Goal: Find contact information: Find contact information

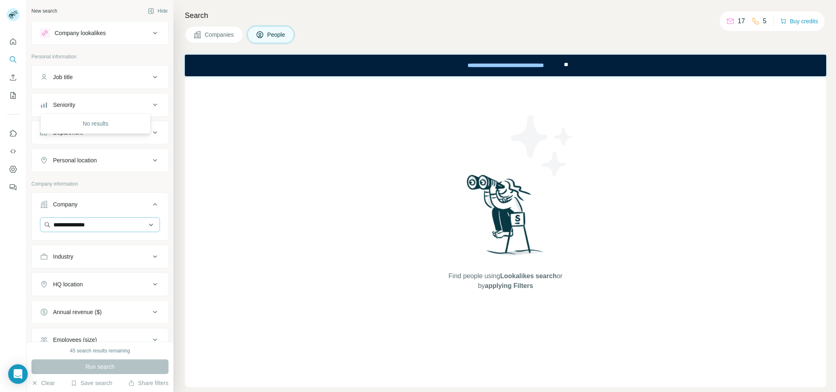
scroll to position [122, 0]
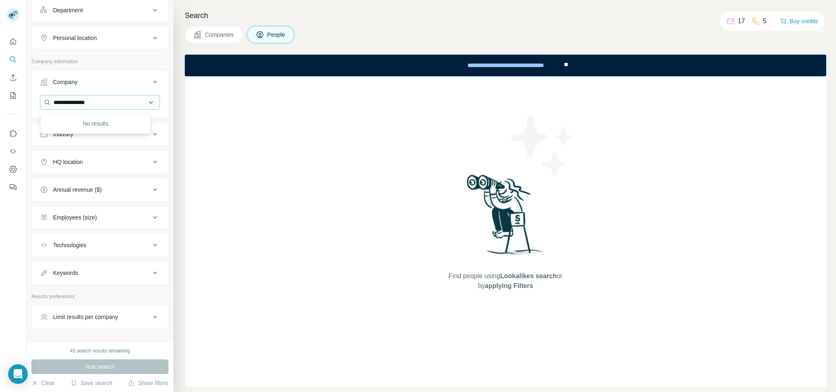
click at [66, 105] on input "**********" at bounding box center [100, 102] width 120 height 15
type input "**********"
click at [93, 135] on p "[DOMAIN_NAME]" at bounding box center [102, 138] width 83 height 7
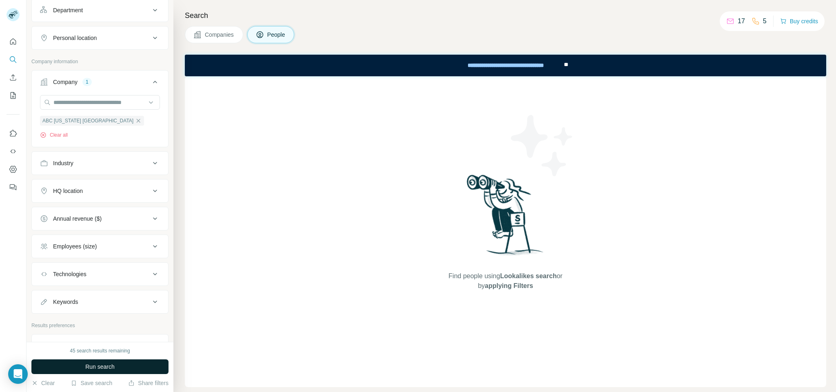
click at [76, 367] on button "Run search" at bounding box center [99, 366] width 137 height 15
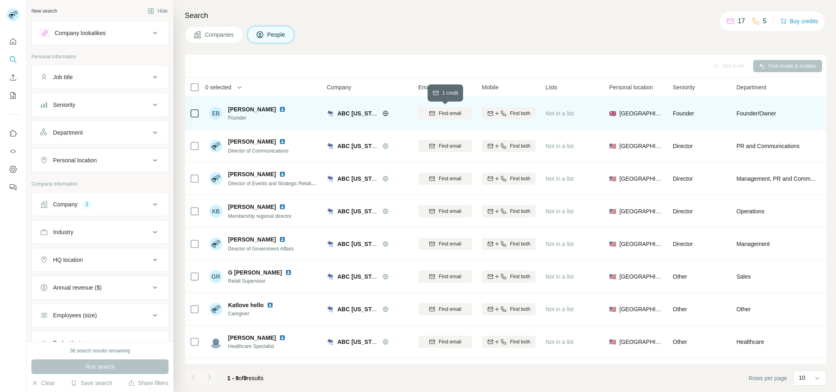
click at [449, 117] on button "Find email" at bounding box center [445, 113] width 54 height 12
drag, startPoint x: 255, startPoint y: 109, endPoint x: 225, endPoint y: 109, distance: 29.8
click at [225, 109] on div "EB [PERSON_NAME] Founder" at bounding box center [249, 113] width 80 height 16
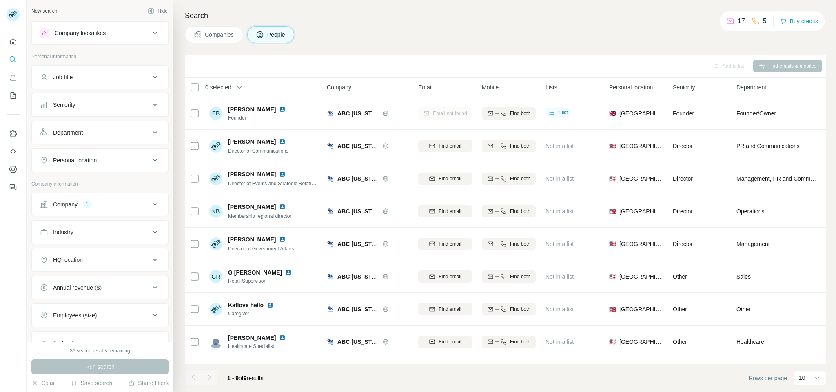
click at [256, 86] on div "0 selected" at bounding box center [250, 86] width 121 height 9
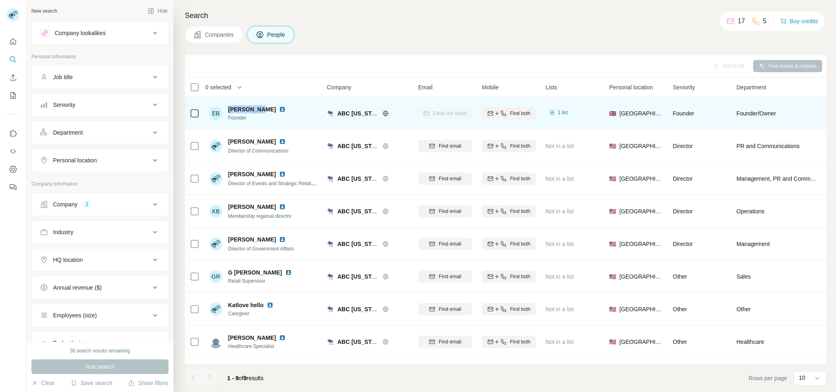
copy span "[PERSON_NAME]"
drag, startPoint x: 257, startPoint y: 108, endPoint x: 228, endPoint y: 106, distance: 29.0
click at [228, 106] on span "[PERSON_NAME]" at bounding box center [252, 109] width 48 height 8
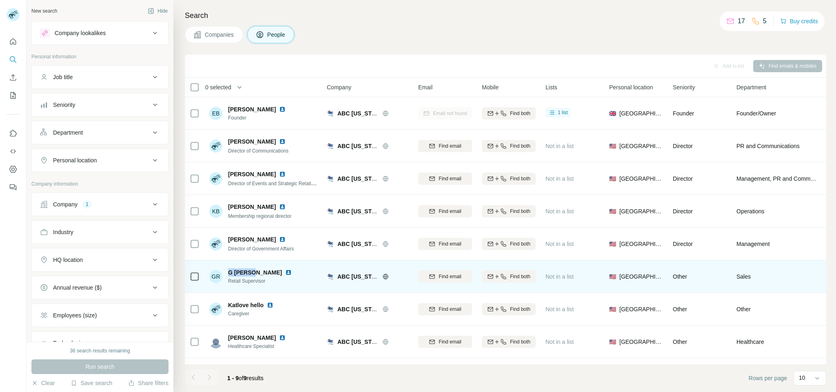
copy span "G [PERSON_NAME]"
drag, startPoint x: 257, startPoint y: 267, endPoint x: 268, endPoint y: 281, distance: 18.0
click at [230, 266] on div "[PERSON_NAME] Retail Supervisor" at bounding box center [263, 276] width 108 height 22
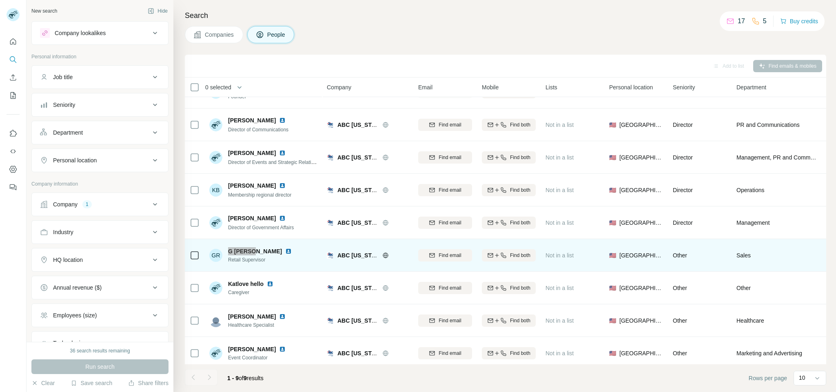
scroll to position [33, 0]
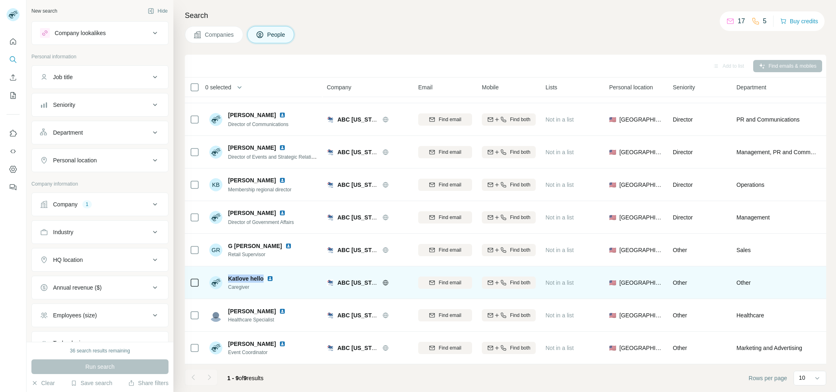
drag, startPoint x: 262, startPoint y: 270, endPoint x: 232, endPoint y: 276, distance: 30.6
click at [228, 274] on span "Katlove hello" at bounding box center [245, 278] width 35 height 8
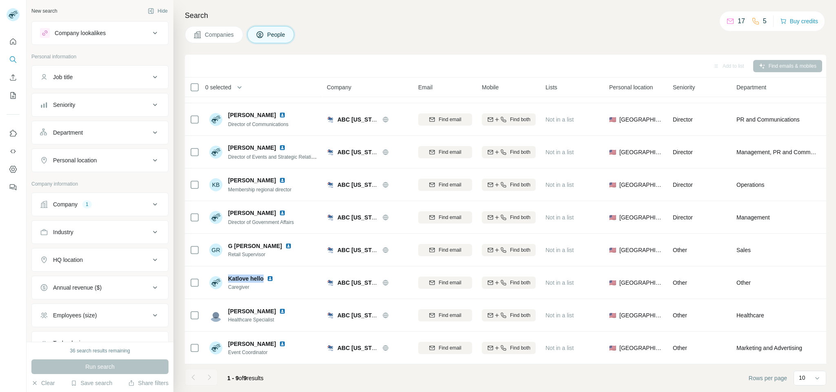
copy span "Katlove hello"
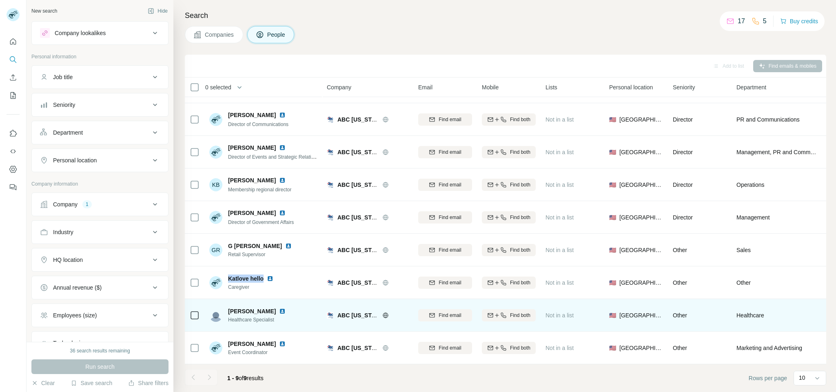
copy span "[PERSON_NAME]"
drag, startPoint x: 273, startPoint y: 301, endPoint x: 225, endPoint y: 296, distance: 47.9
click at [225, 299] on td "[PERSON_NAME] Healthcare Specialist" at bounding box center [263, 315] width 118 height 33
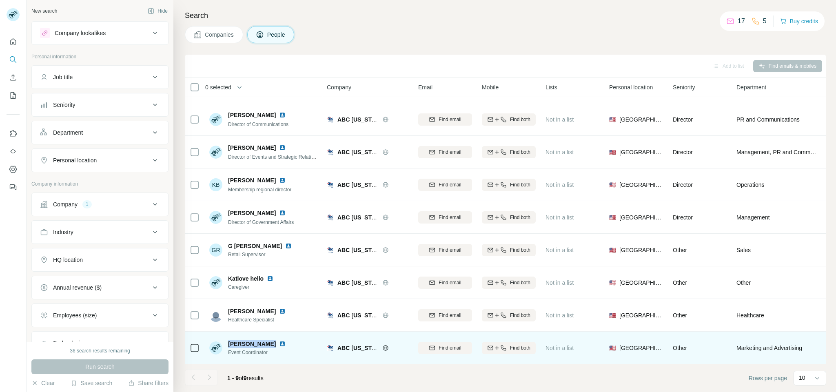
drag, startPoint x: 268, startPoint y: 338, endPoint x: 273, endPoint y: 338, distance: 4.9
click at [231, 336] on div "[PERSON_NAME] Event Coordinator" at bounding box center [263, 347] width 108 height 22
drag, startPoint x: 269, startPoint y: 334, endPoint x: 278, endPoint y: 350, distance: 18.6
click at [231, 336] on div "[PERSON_NAME] Event Coordinator" at bounding box center [263, 347] width 108 height 22
copy span "aegan Cerruti"
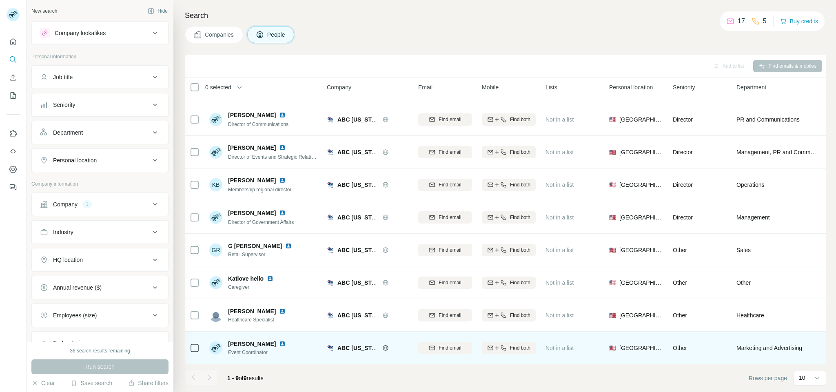
click at [289, 336] on div "[PERSON_NAME] Event Coordinator" at bounding box center [263, 347] width 108 height 22
drag, startPoint x: 271, startPoint y: 333, endPoint x: 227, endPoint y: 333, distance: 44.0
click at [227, 340] on div "[PERSON_NAME] Event Coordinator" at bounding box center [249, 348] width 80 height 16
copy span "[PERSON_NAME]"
click at [293, 336] on div "[PERSON_NAME] Event Coordinator" at bounding box center [263, 347] width 108 height 22
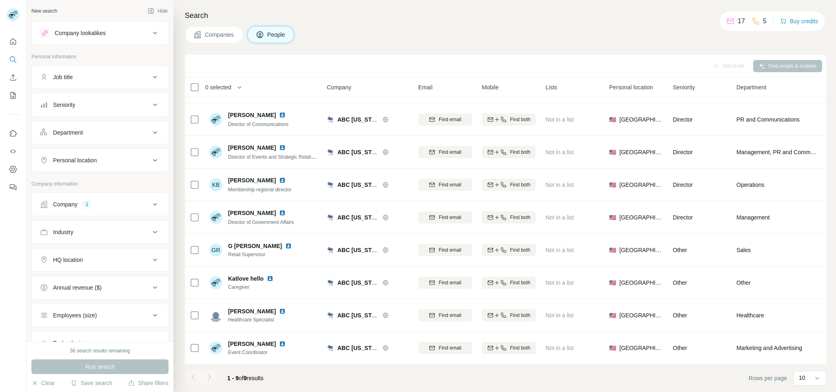
click at [103, 208] on div "Company 1" at bounding box center [95, 204] width 110 height 8
drag, startPoint x: 61, startPoint y: 259, endPoint x: 77, endPoint y: 239, distance: 25.9
click at [62, 259] on button "Clear all" at bounding box center [54, 257] width 28 height 7
click at [72, 230] on input "text" at bounding box center [100, 224] width 120 height 15
paste input "**********"
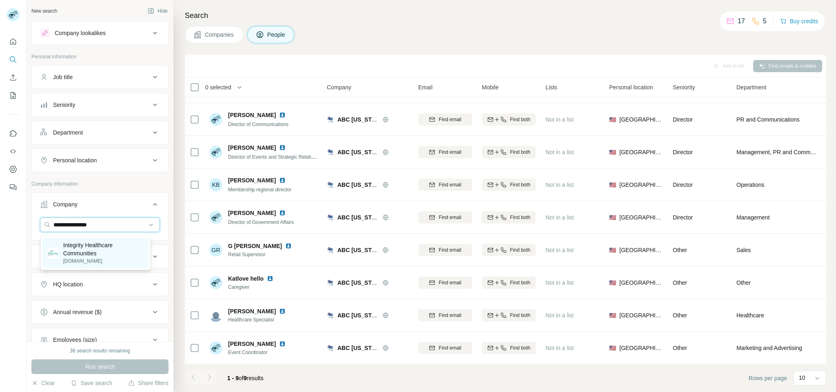
type input "**********"
click at [104, 251] on p "Integrity Healthcare Communities" at bounding box center [103, 249] width 81 height 16
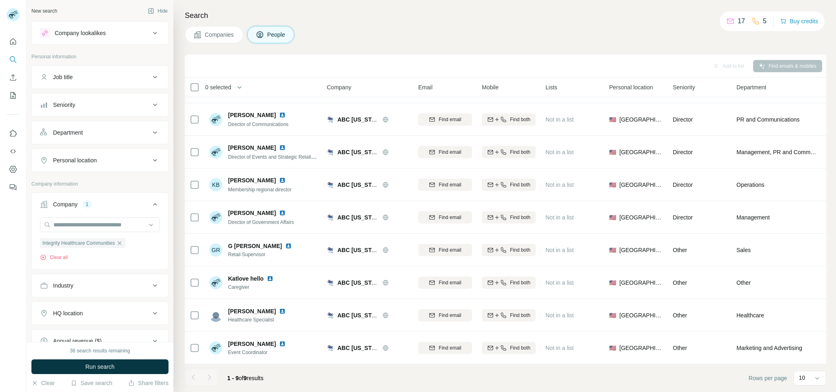
click at [109, 365] on span "Run search" at bounding box center [99, 367] width 29 height 8
